Goal: Check status: Check status

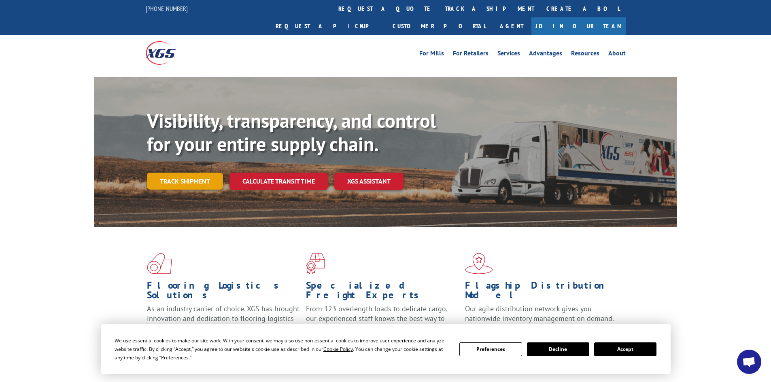
click at [181, 173] on link "Track shipment" at bounding box center [185, 181] width 76 height 17
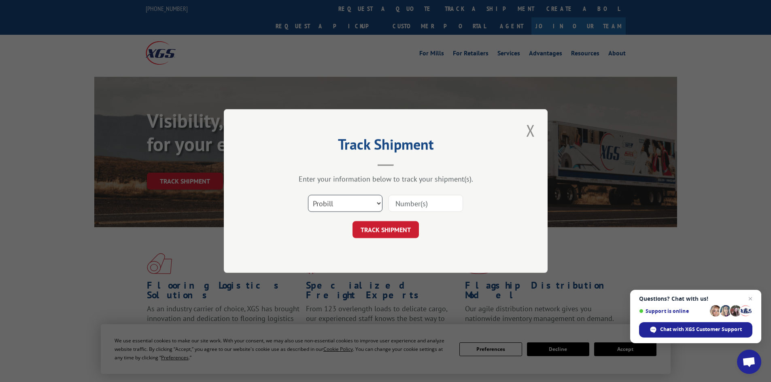
click at [348, 203] on select "Select category... Probill BOL PO" at bounding box center [345, 203] width 74 height 17
select select "bol"
click at [308, 195] on select "Select category... Probill BOL PO" at bounding box center [345, 203] width 74 height 17
click at [406, 200] on input at bounding box center [426, 203] width 74 height 17
paste input "4865995"
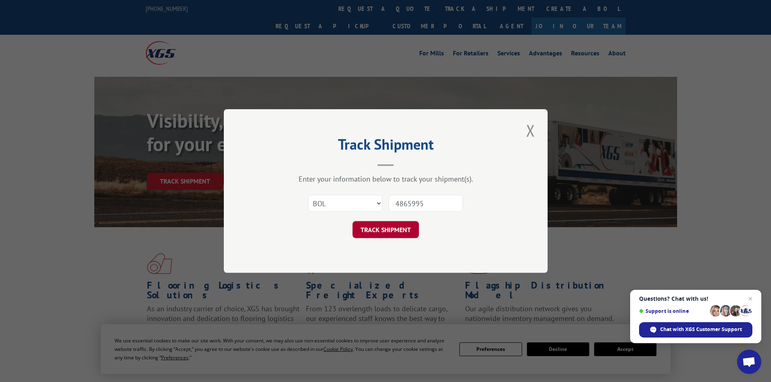
type input "4865995"
click at [384, 230] on button "TRACK SHIPMENT" at bounding box center [385, 229] width 66 height 17
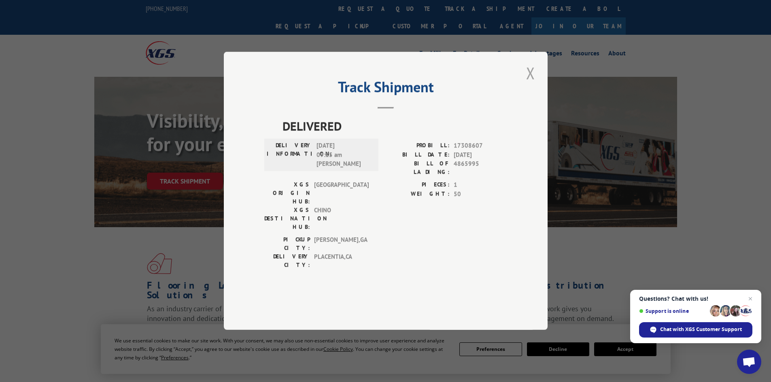
click at [529, 84] on button "Close modal" at bounding box center [531, 73] width 14 height 22
